Goal: Find specific page/section: Find specific page/section

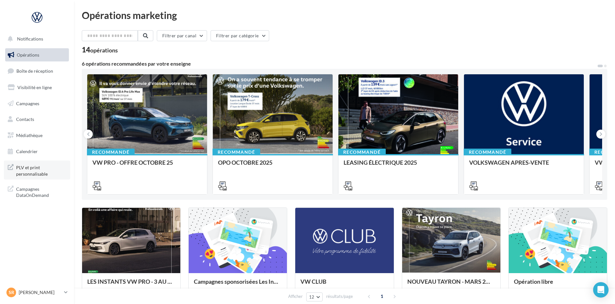
click at [38, 171] on span "PLV et print personnalisable" at bounding box center [41, 170] width 50 height 14
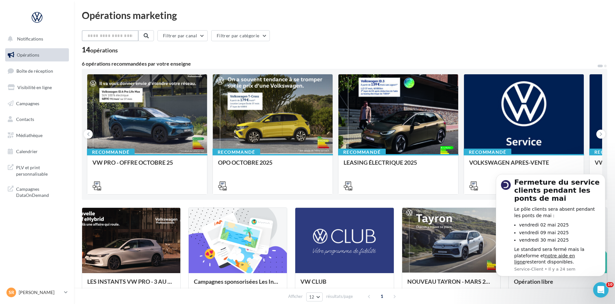
click at [88, 37] on input "text" at bounding box center [110, 35] width 57 height 11
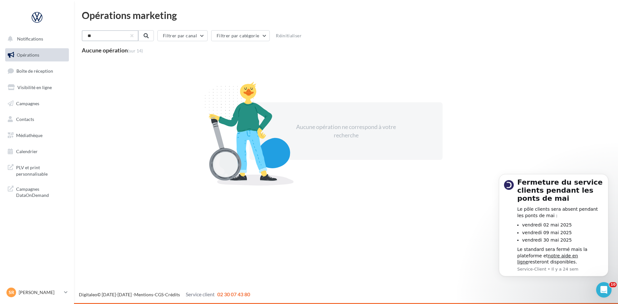
type input "*"
type input "*****"
click at [34, 40] on span "Notifications" at bounding box center [30, 38] width 26 height 5
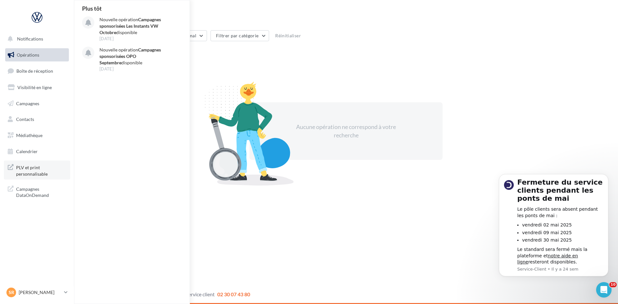
click at [25, 170] on span "PLV et print personnalisable" at bounding box center [41, 170] width 50 height 14
